Goal: Task Accomplishment & Management: Manage account settings

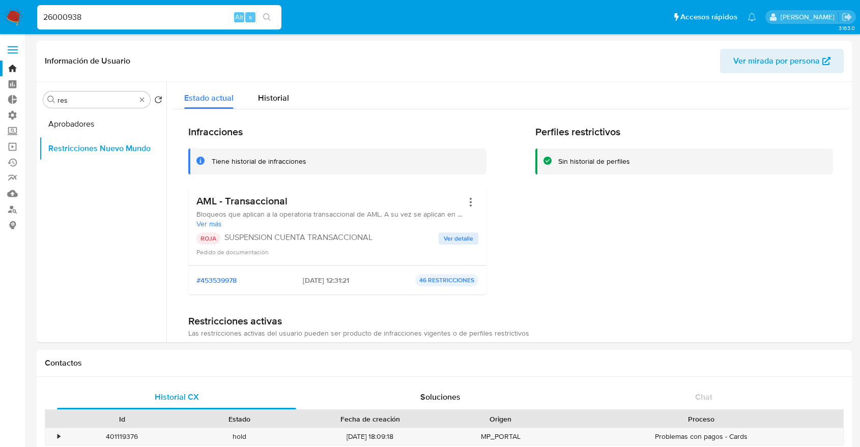
select select "10"
click at [188, 19] on input "26000938" at bounding box center [159, 17] width 244 height 13
type input "17150242"
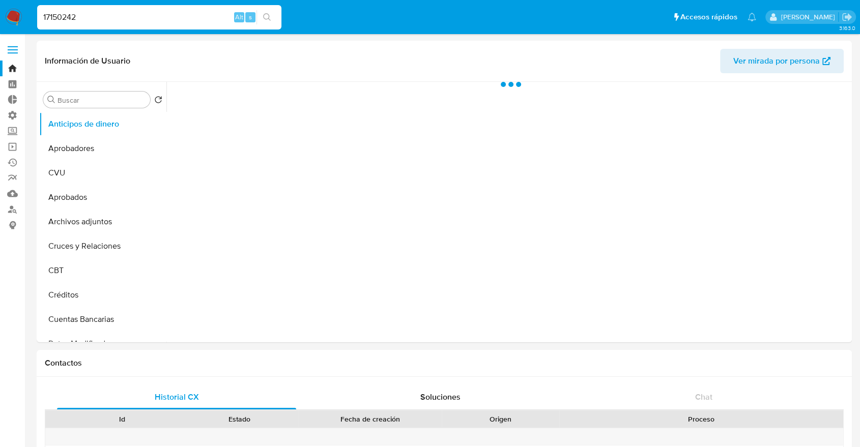
select select "10"
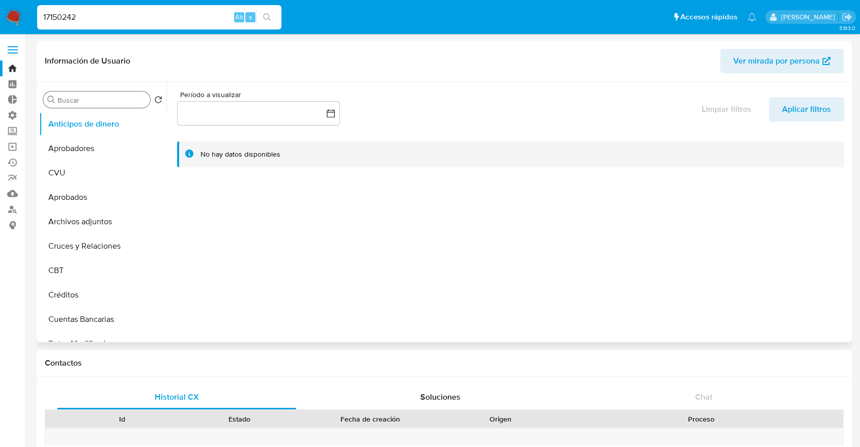
click at [108, 105] on div "Buscar" at bounding box center [96, 100] width 107 height 16
click at [106, 104] on input "Buscar" at bounding box center [101, 100] width 89 height 9
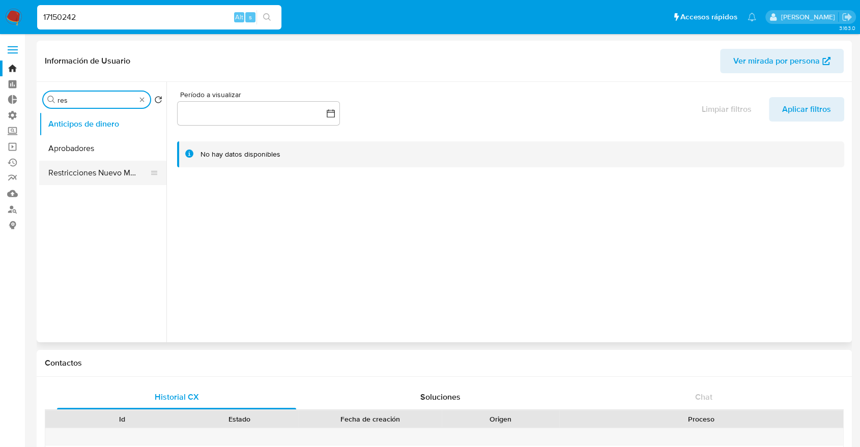
type input "res"
click at [119, 168] on button "Restricciones Nuevo Mundo" at bounding box center [98, 173] width 119 height 24
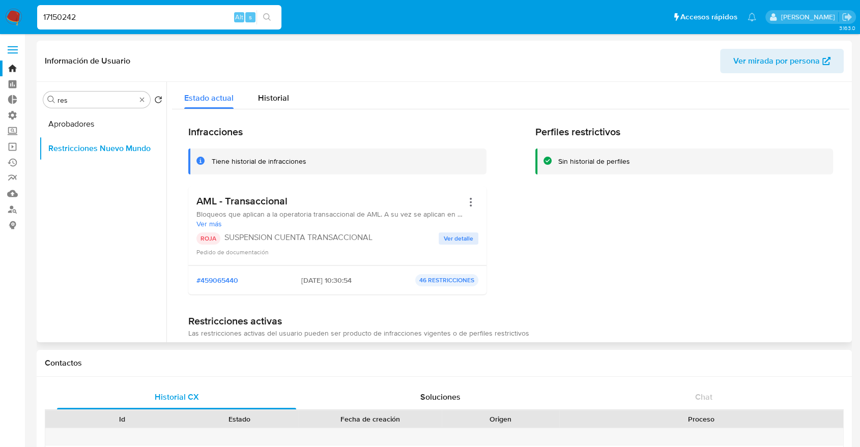
click at [287, 104] on span "Historial" at bounding box center [273, 98] width 31 height 12
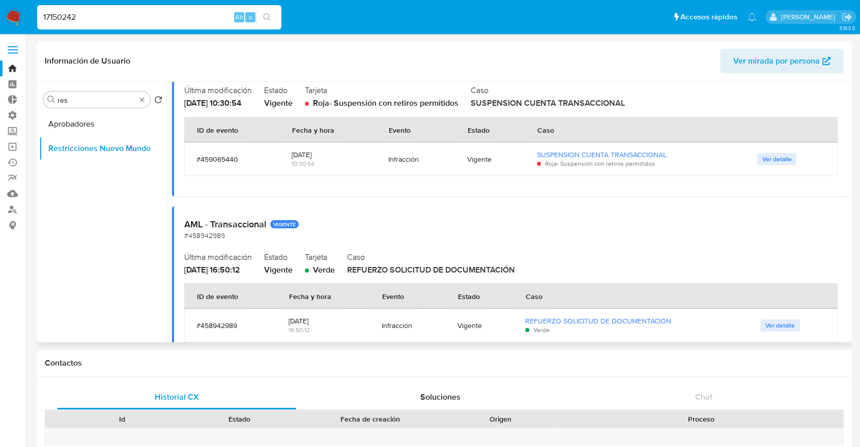
scroll to position [113, 0]
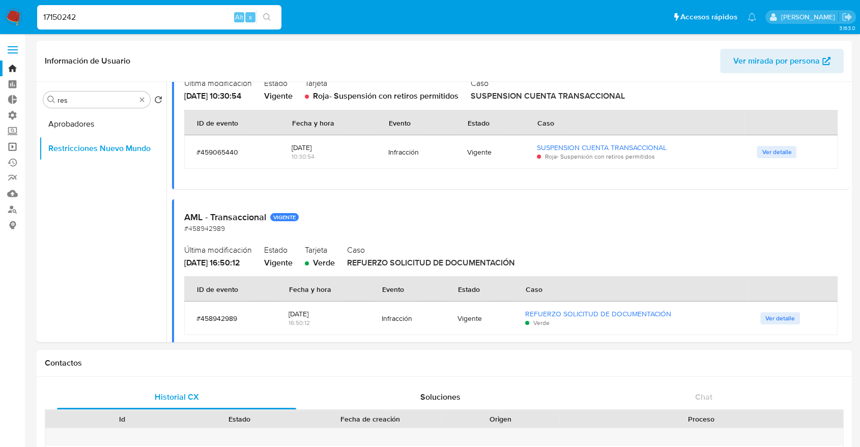
click at [12, 148] on link "Operaciones masivas" at bounding box center [60, 147] width 121 height 16
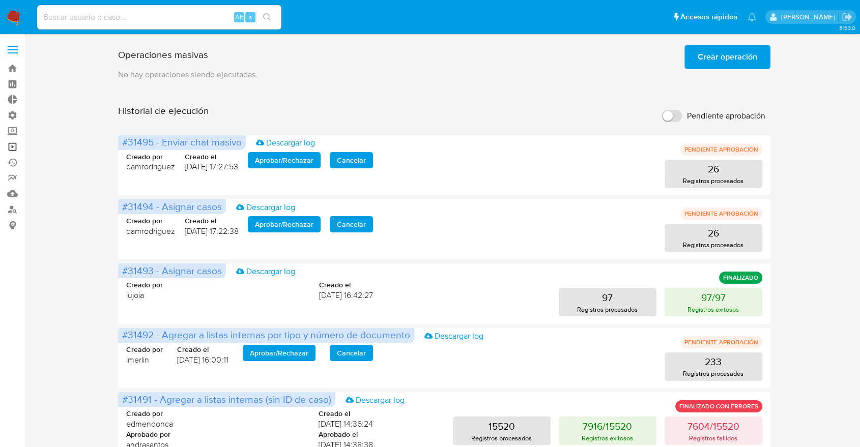
click at [13, 147] on link "Operaciones masivas" at bounding box center [60, 147] width 121 height 16
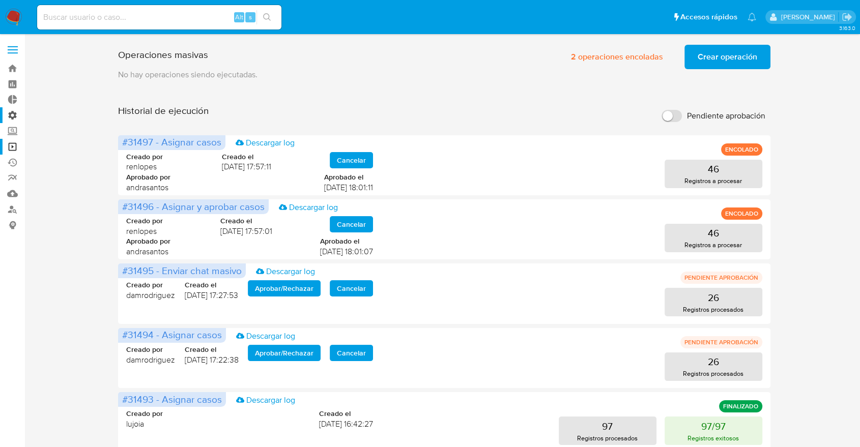
click at [12, 117] on label "Administración" at bounding box center [60, 115] width 121 height 16
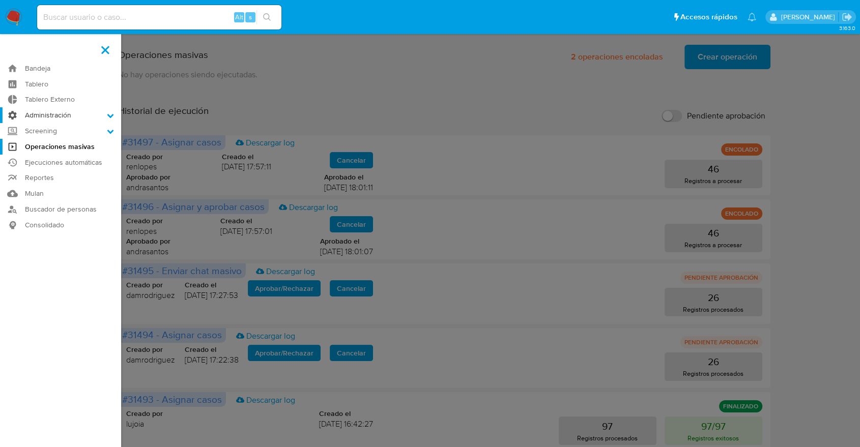
click at [0, 0] on input "Administración" at bounding box center [0, 0] width 0 height 0
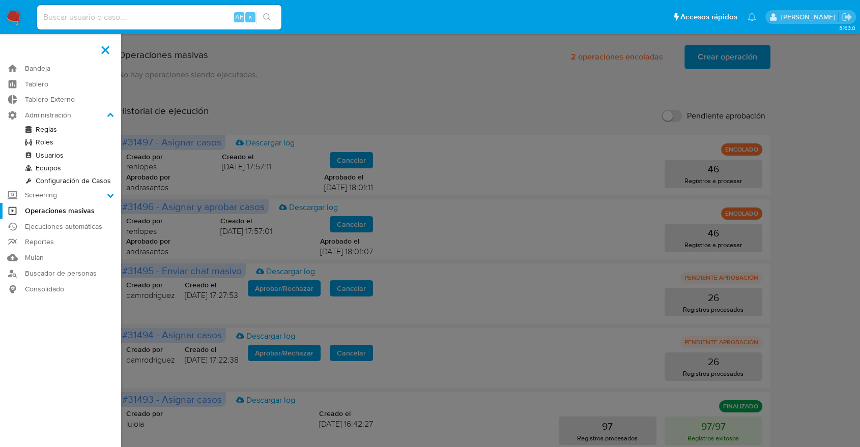
click at [46, 142] on link "Roles" at bounding box center [60, 142] width 121 height 13
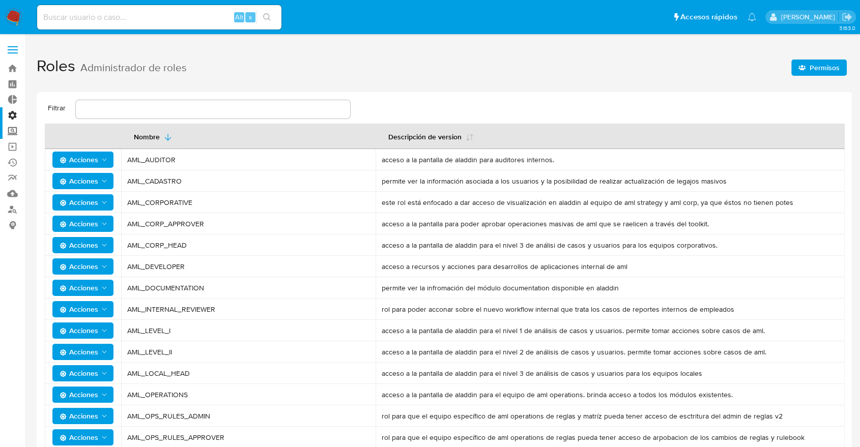
click at [13, 133] on label "Screening" at bounding box center [60, 131] width 121 height 16
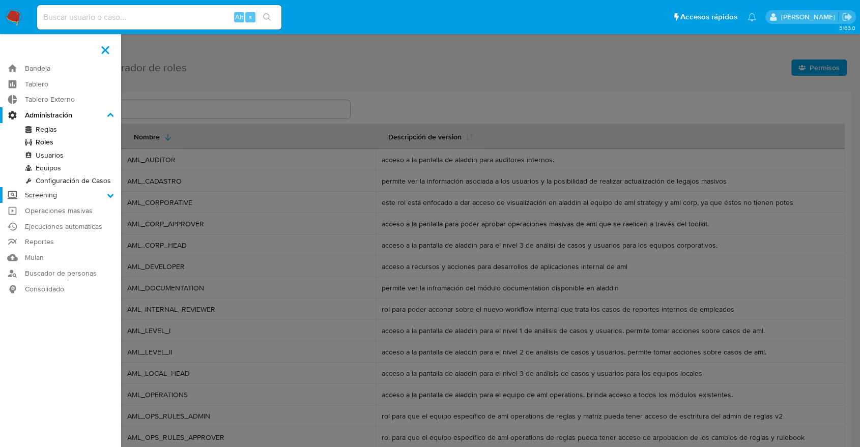
click at [0, 0] on input "Screening" at bounding box center [0, 0] width 0 height 0
click at [15, 111] on label "Administración" at bounding box center [60, 115] width 121 height 16
click at [0, 0] on input "Administración" at bounding box center [0, 0] width 0 height 0
click at [48, 152] on link "Usuarios" at bounding box center [60, 155] width 121 height 13
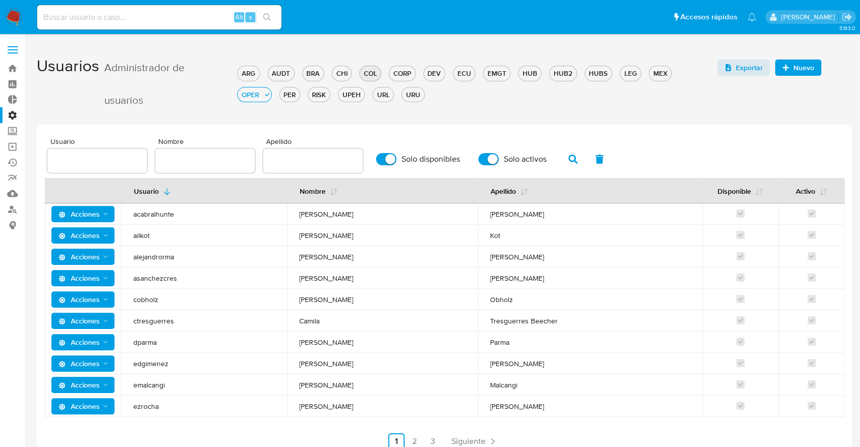
click at [364, 73] on div "COL" at bounding box center [370, 74] width 21 height 10
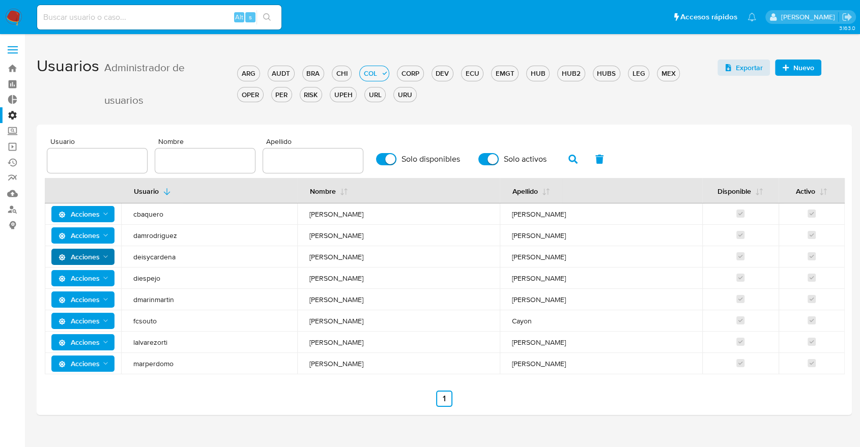
click at [102, 256] on icon "Acciones" at bounding box center [106, 257] width 8 height 8
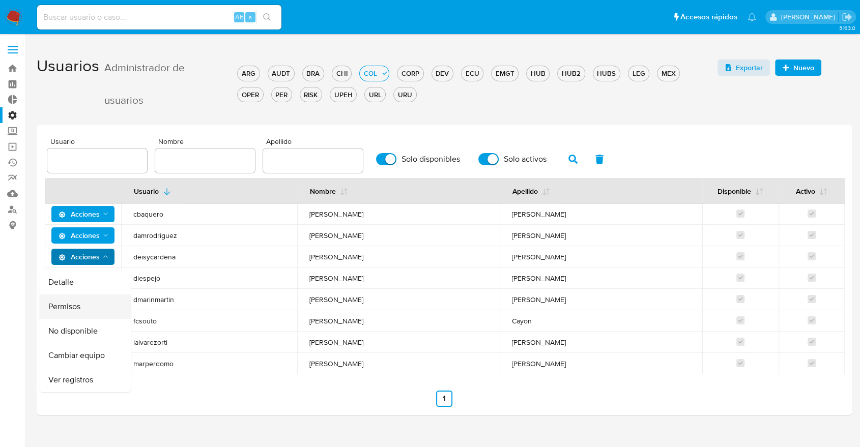
click at [77, 308] on button "Permisos" at bounding box center [85, 307] width 92 height 24
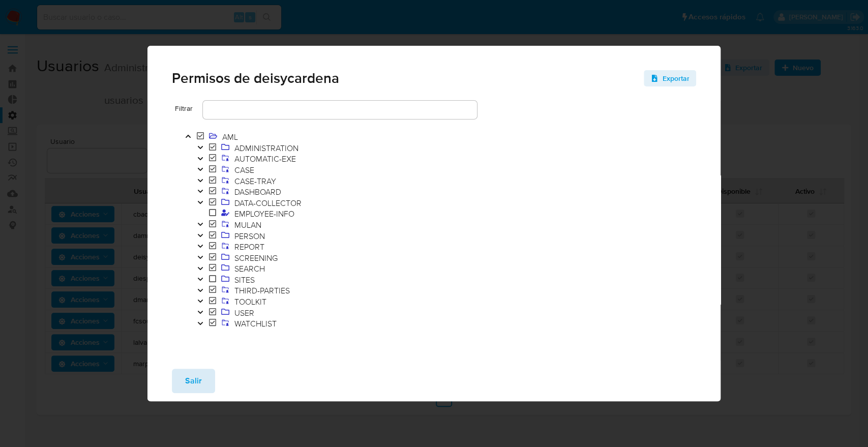
click at [169, 385] on div "Salir" at bounding box center [435, 381] width 574 height 41
click at [182, 383] on button "Salir" at bounding box center [193, 381] width 43 height 24
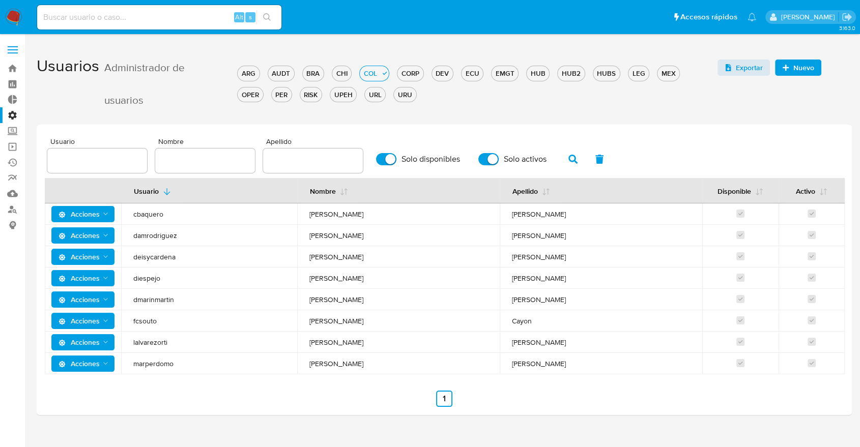
click at [103, 256] on icon "Acciones" at bounding box center [106, 257] width 8 height 8
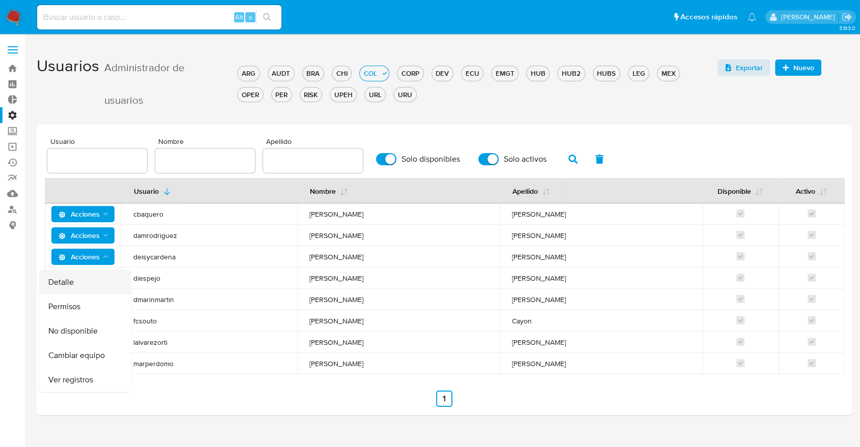
click at [85, 284] on button "Detalle" at bounding box center [85, 282] width 92 height 24
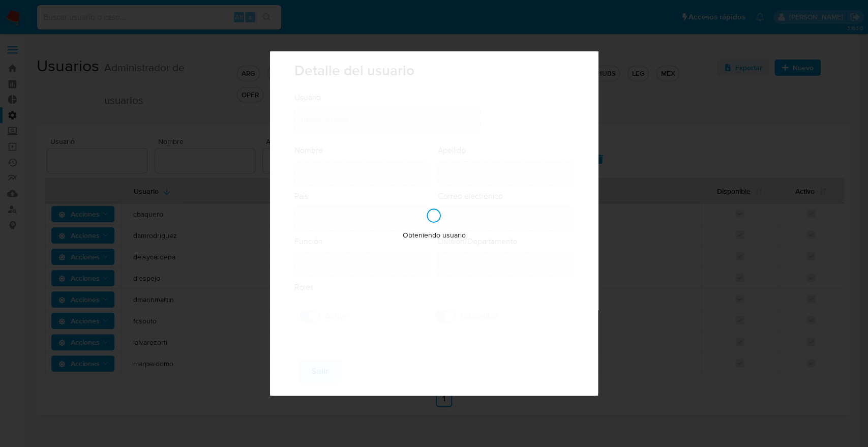
type input "Deisy Esperanza"
type input "Cardenas"
type input "Colombia"
type input "deisyesperanza.cardenas@mercadolibre.com.co"
type input "Gerente (80001635)"
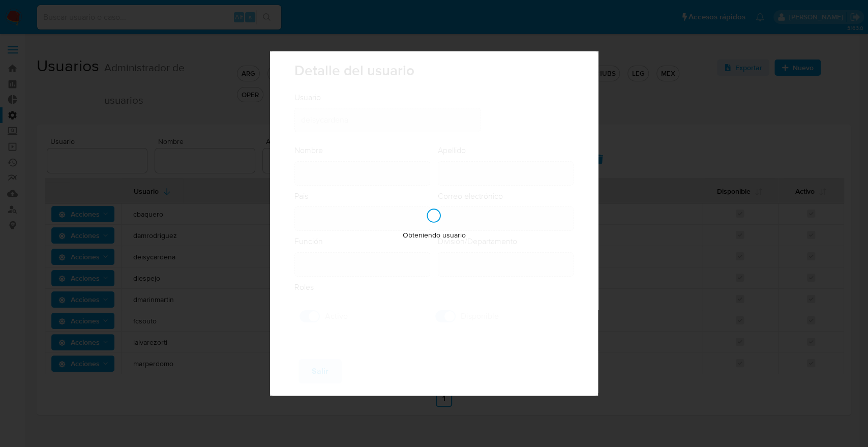
type input "Risk & Compliance AML Countries"
checkbox input "true"
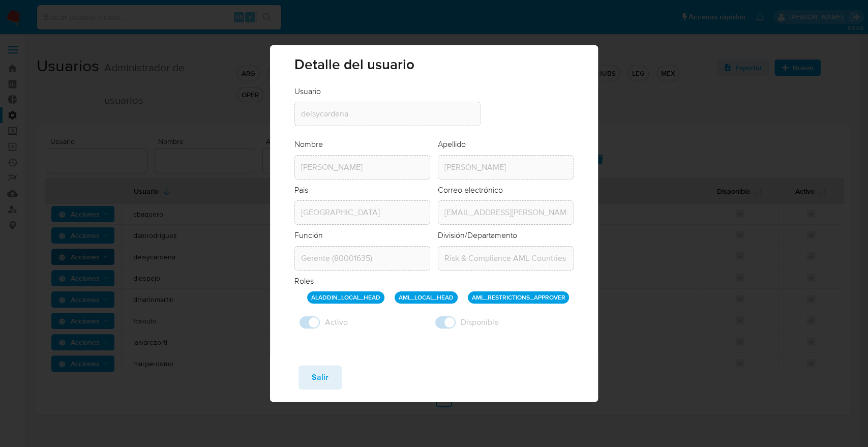
click at [187, 150] on div "Detalle del usuario Usuario Usuario deisycardena Nombre Nombre Deisy Esperanza …" at bounding box center [434, 223] width 868 height 447
click at [328, 390] on div "Guardar Salir" at bounding box center [434, 379] width 328 height 45
click at [326, 382] on span "Salir" at bounding box center [320, 377] width 17 height 22
checkbox input "false"
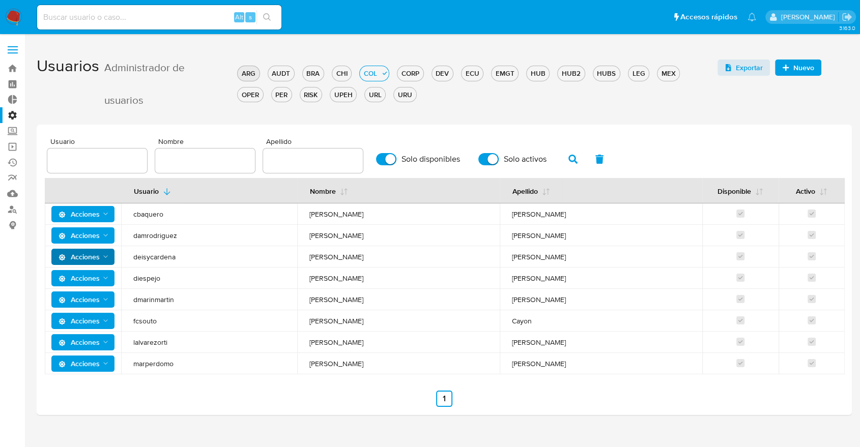
click at [248, 75] on div "ARG" at bounding box center [248, 74] width 21 height 10
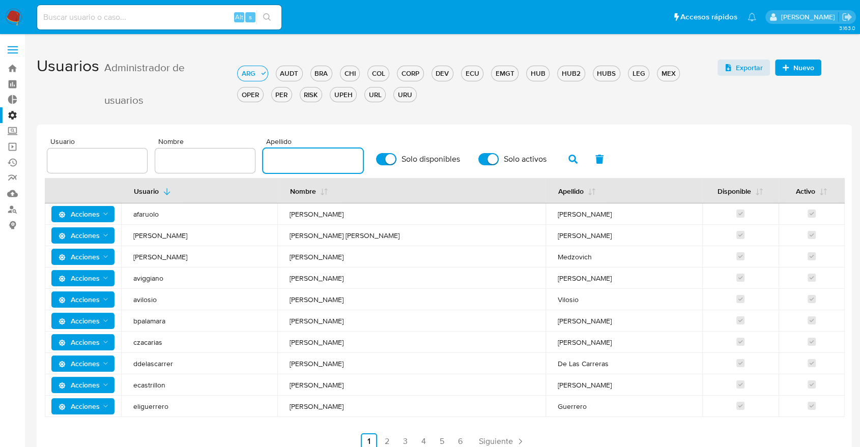
click at [281, 162] on input "text" at bounding box center [313, 160] width 100 height 13
type input "lanatti"
click at [568, 158] on icon "button" at bounding box center [572, 159] width 9 height 9
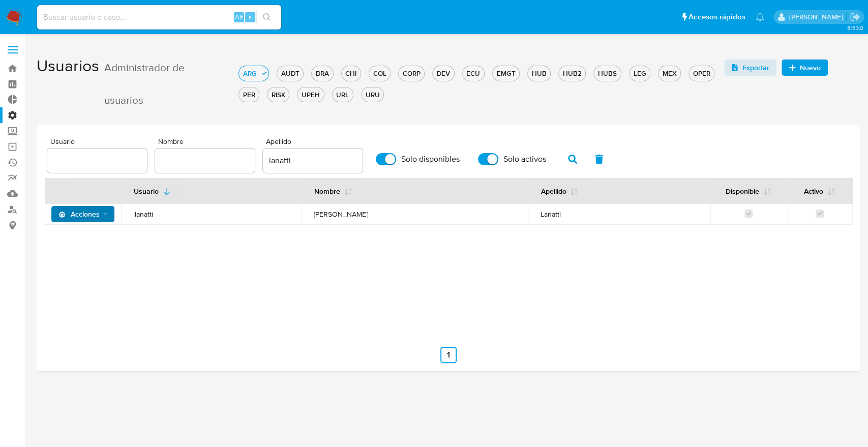
click at [87, 206] on td "Acciones" at bounding box center [83, 213] width 76 height 21
click at [87, 209] on span "Acciones" at bounding box center [79, 214] width 41 height 16
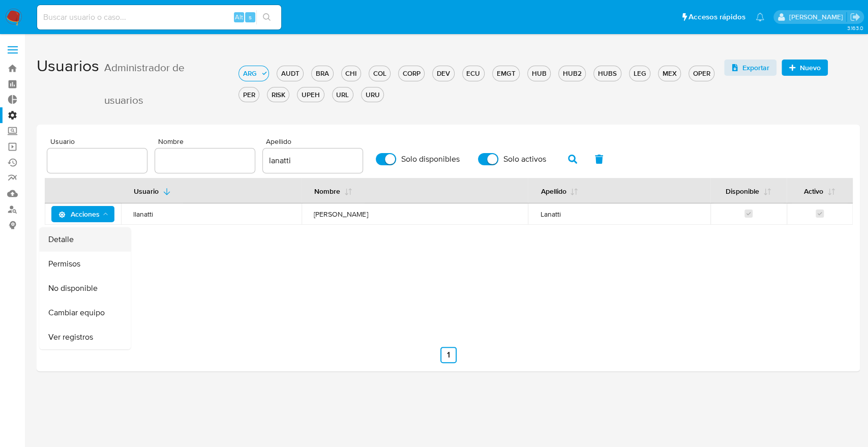
click at [80, 238] on button "Detalle" at bounding box center [85, 239] width 92 height 24
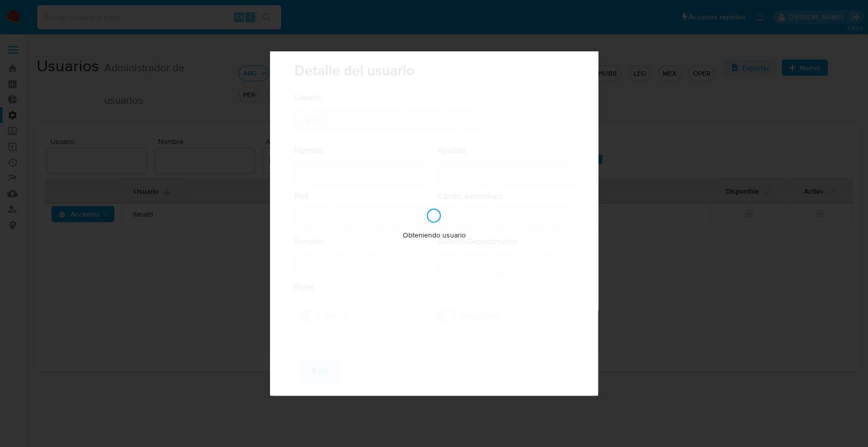
type input "Ludmila"
type input "Lanatti"
type input "Argentina"
type input "ludmila.lanatti@mercadolibre.com"
type input "Gerente (80001635)"
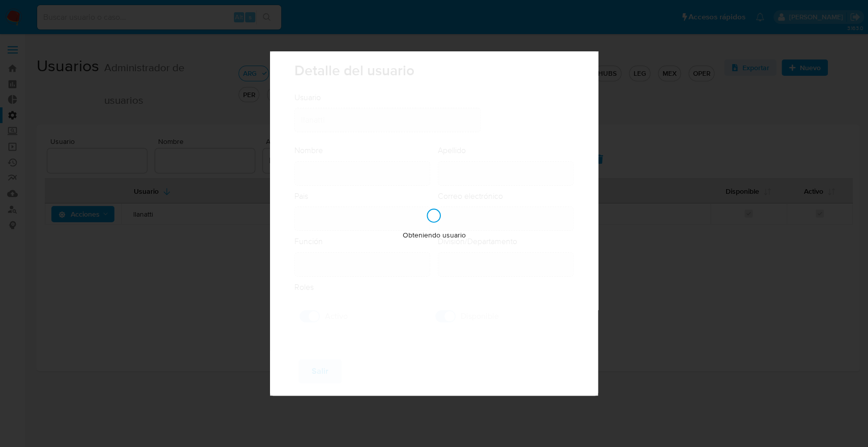
type input "Risk & Compliance AML Countries"
checkbox input "true"
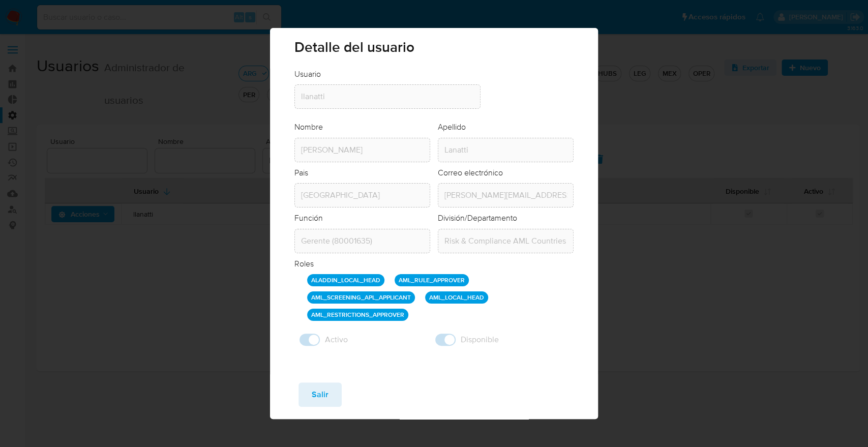
click at [212, 325] on div "Detalle del usuario Usuario Usuario llanatti Nombre Nombre Ludmila Apellido Ape…" at bounding box center [434, 223] width 868 height 447
click at [331, 406] on button "Salir" at bounding box center [320, 395] width 43 height 24
checkbox input "false"
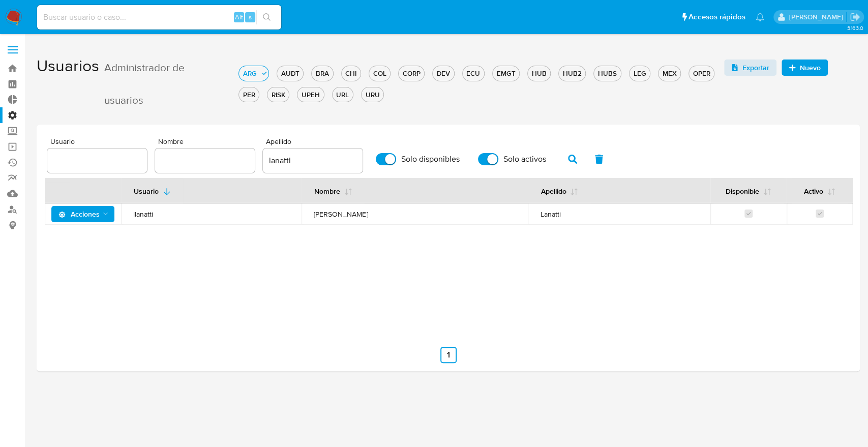
click at [48, 291] on div "Usuario Nombre Apellido Disponible Activo Acciones llanatti Ludmila Lanatti" at bounding box center [448, 254] width 807 height 153
click at [13, 149] on link "Operaciones masivas" at bounding box center [60, 147] width 121 height 16
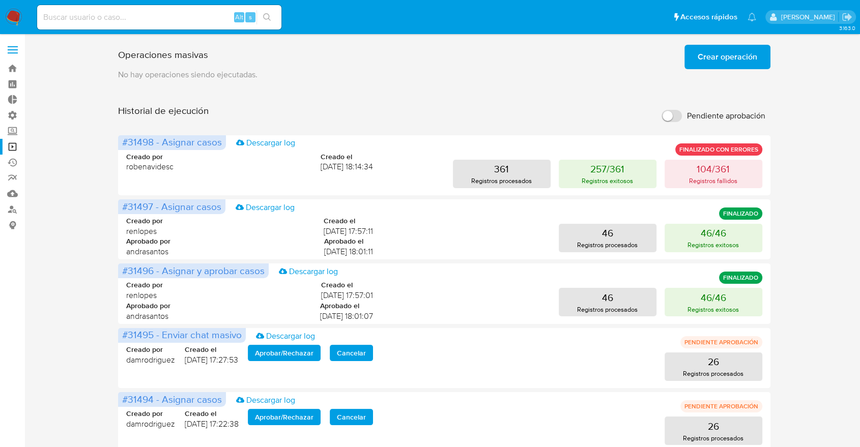
click at [671, 115] on input "Pendiente aprobación" at bounding box center [671, 116] width 20 height 12
checkbox input "true"
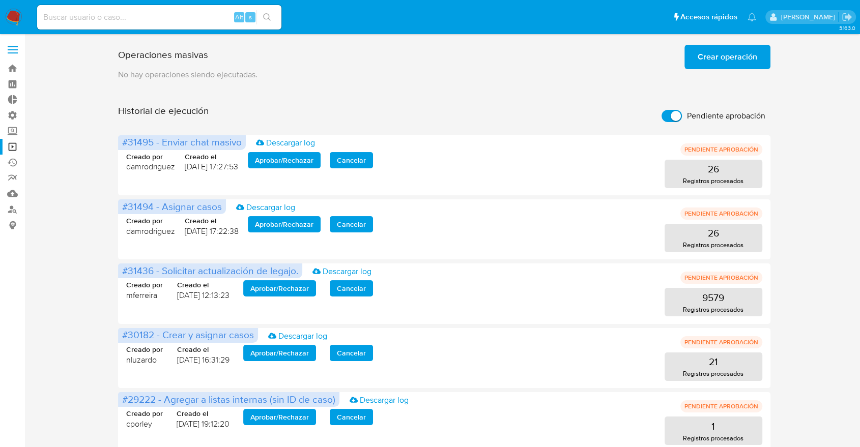
click at [66, 260] on div "Operaciones masivas Crear operación Sólo puede haber hasta un máximo de 5 opera…" at bounding box center [444, 408] width 815 height 734
